Goal: Transaction & Acquisition: Purchase product/service

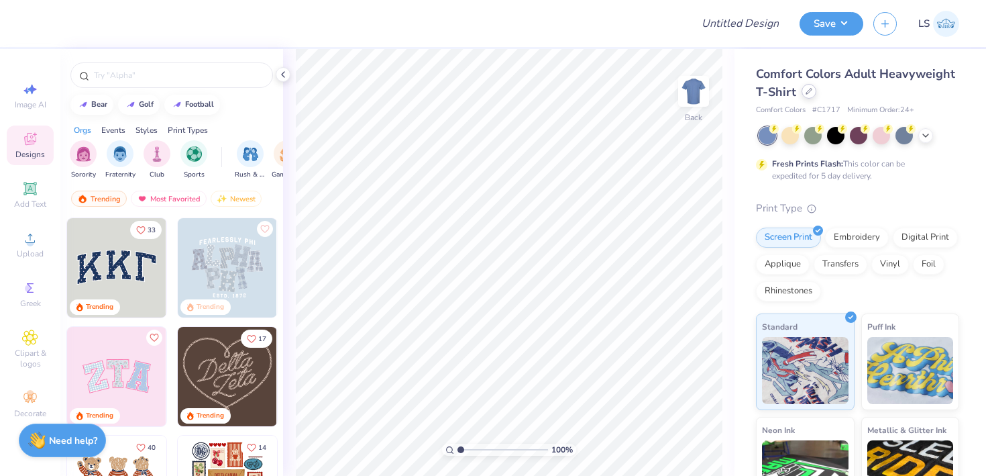
click at [810, 95] on div at bounding box center [809, 91] width 15 height 15
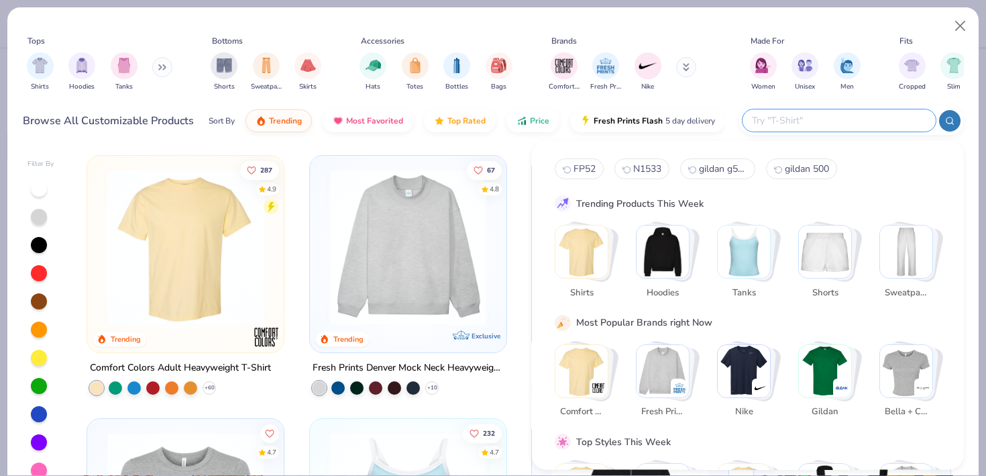
click at [836, 115] on input "text" at bounding box center [839, 120] width 176 height 15
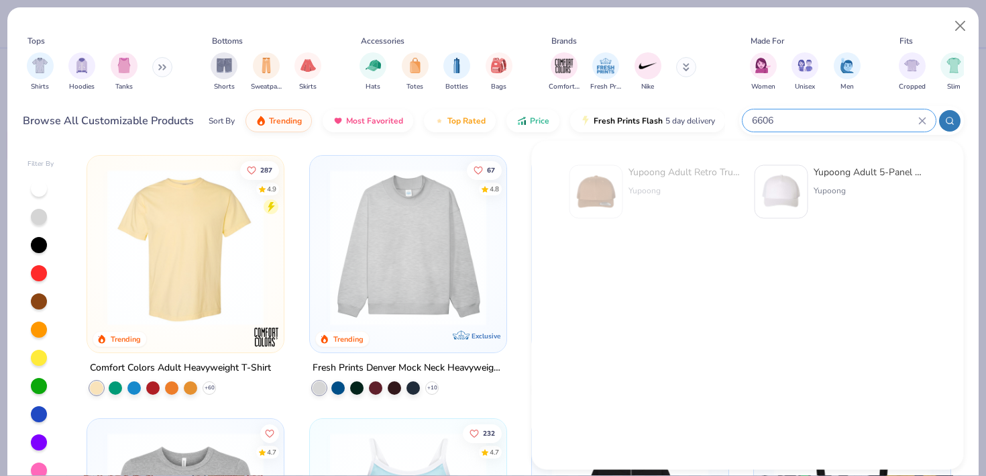
type input "6606"
click at [852, 176] on div "Yupoong Adult 5-Panel Retro Trucker Cap" at bounding box center [870, 172] width 113 height 14
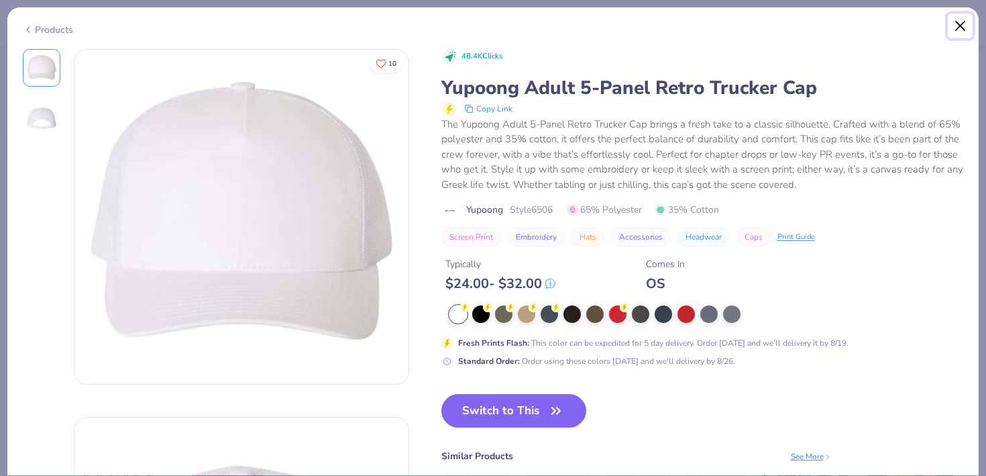
click at [968, 23] on button "Close" at bounding box center [960, 25] width 25 height 25
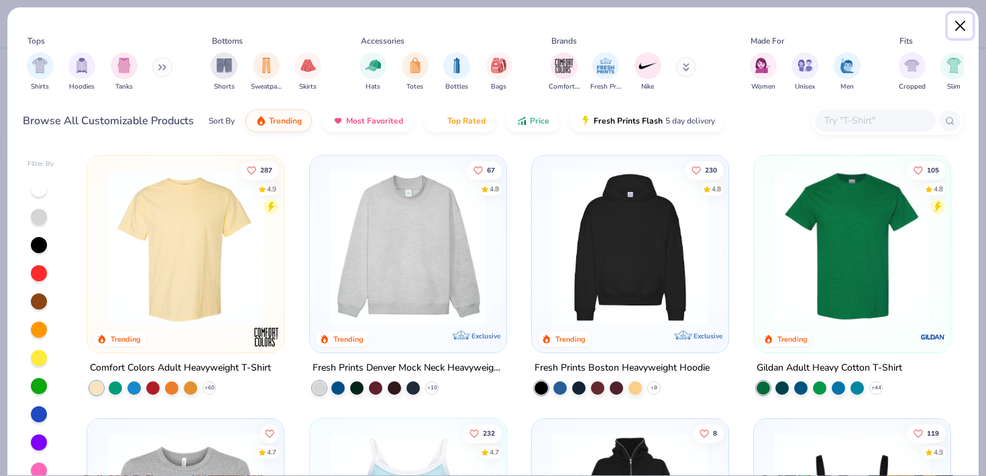
click at [966, 13] on button "Close" at bounding box center [960, 25] width 25 height 25
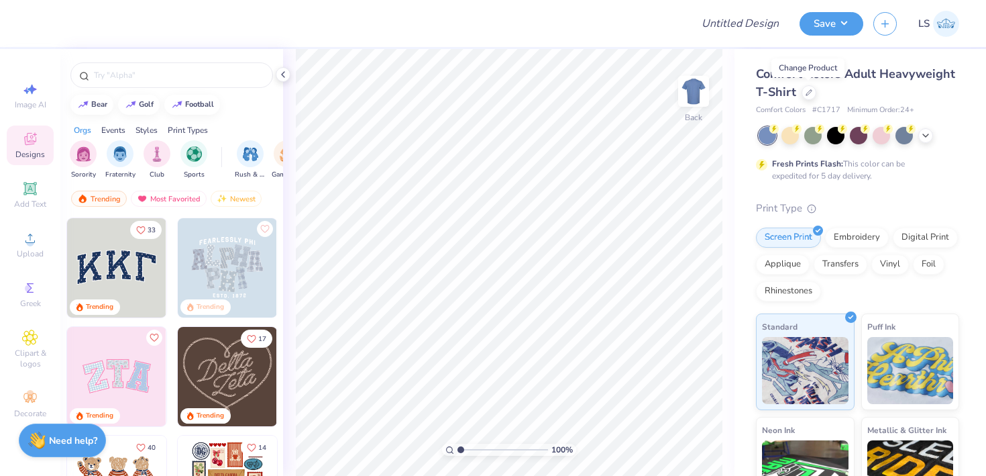
click at [856, 226] on div "Print Type Screen Print Embroidery Digital Print Applique Transfers Vinyl Foil …" at bounding box center [857, 409] width 203 height 417
click at [847, 238] on div "Embroidery" at bounding box center [857, 235] width 64 height 20
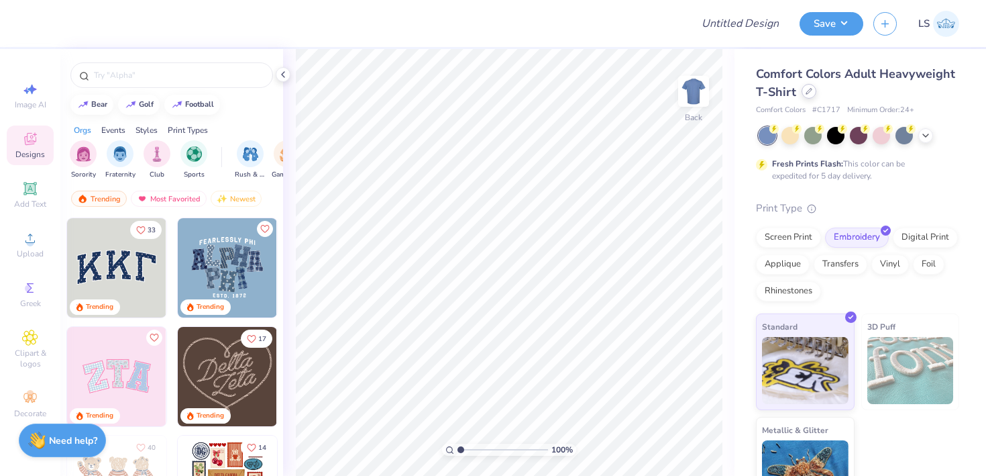
click at [813, 87] on div at bounding box center [809, 91] width 15 height 15
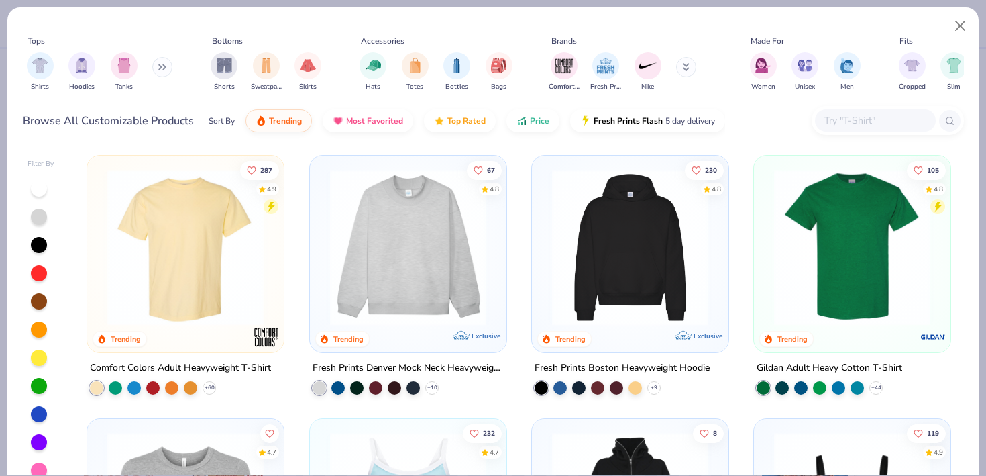
click at [845, 119] on input "text" at bounding box center [874, 120] width 103 height 15
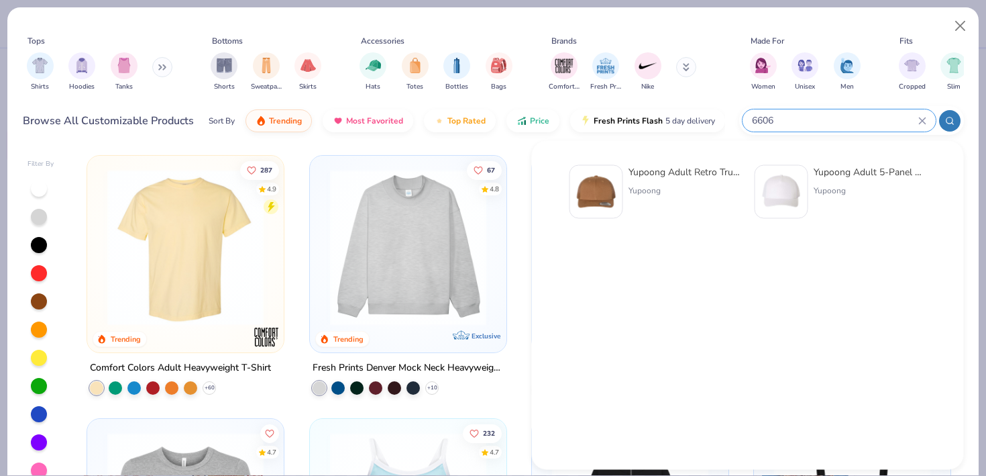
type input "6606"
click at [665, 169] on div "Yupoong Adult Retro Trucker Cap" at bounding box center [685, 172] width 113 height 14
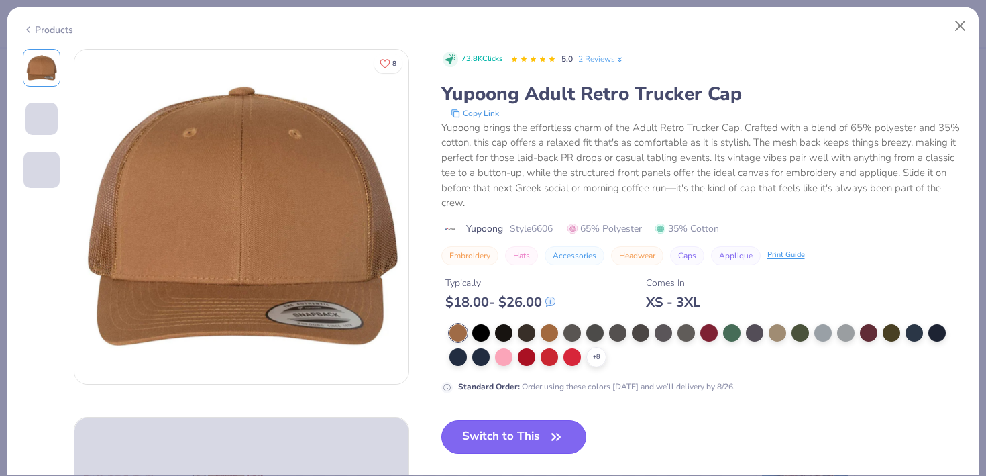
click at [503, 436] on button "Switch to This" at bounding box center [515, 437] width 146 height 34
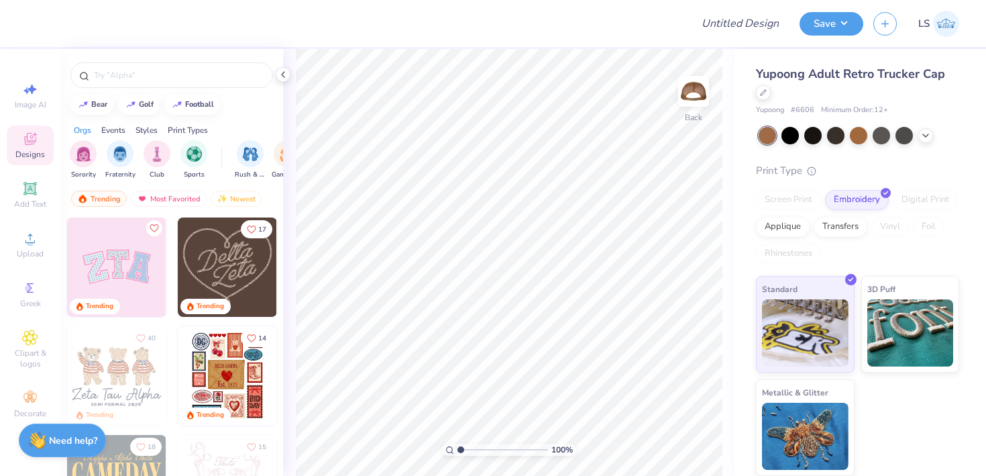
scroll to position [112, 0]
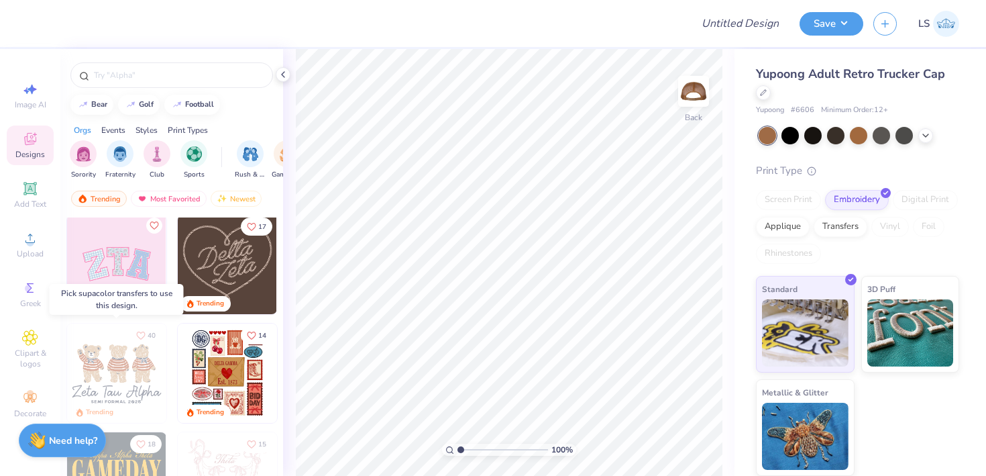
click at [125, 368] on img at bounding box center [116, 372] width 99 height 99
click at [125, 269] on img at bounding box center [116, 264] width 99 height 99
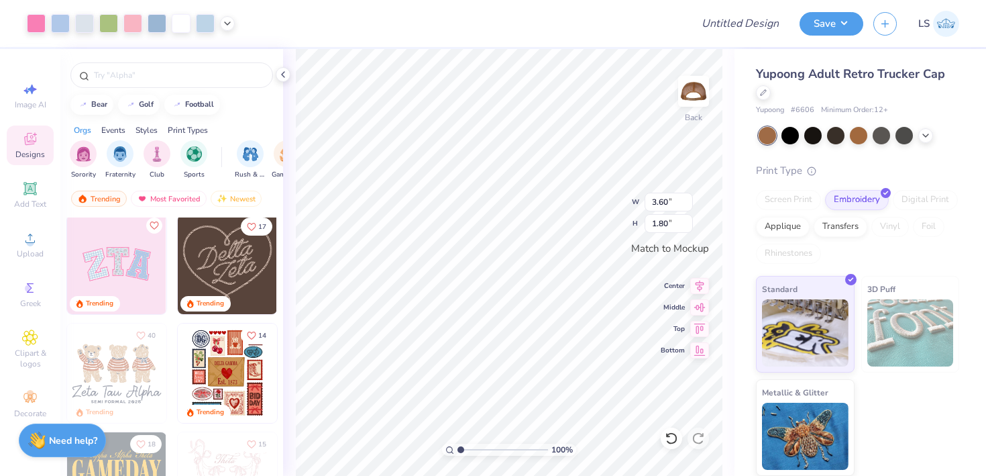
type input "3.60"
type input "1.80"
type input "4.75"
type input "2.38"
type input "4.74"
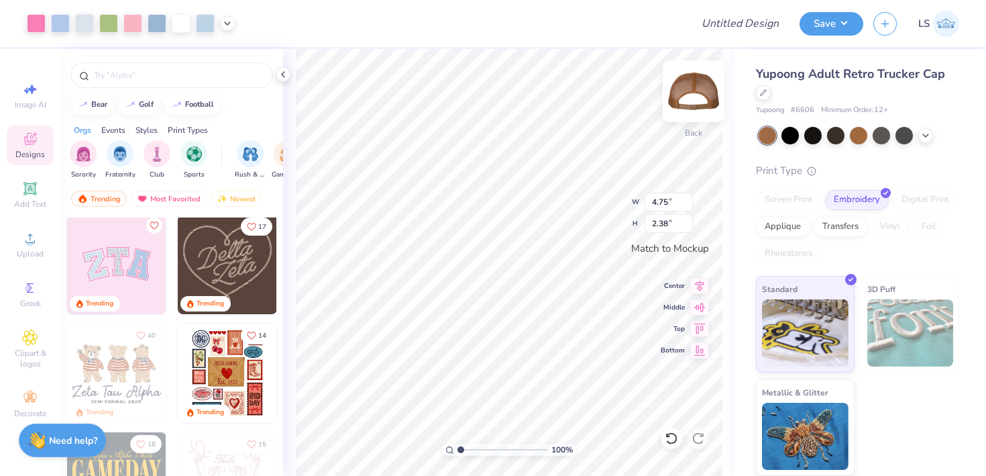
type input "2.37"
type input "4.75"
type input "2.38"
